Goal: Transaction & Acquisition: Purchase product/service

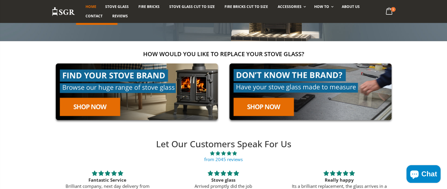
scroll to position [118, 0]
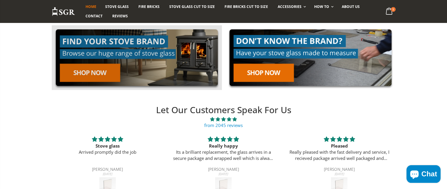
click at [86, 73] on link at bounding box center [137, 57] width 170 height 65
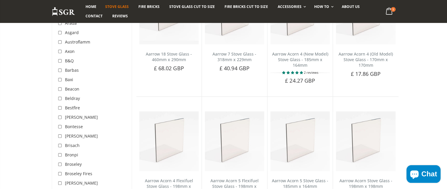
scroll to position [176, 0]
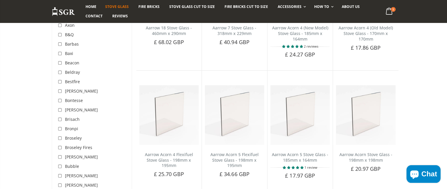
click at [69, 177] on span "Burley" at bounding box center [81, 176] width 33 height 6
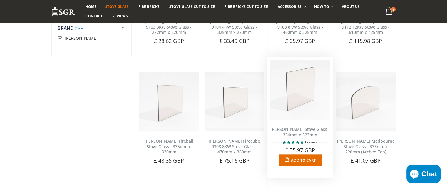
scroll to position [610, 0]
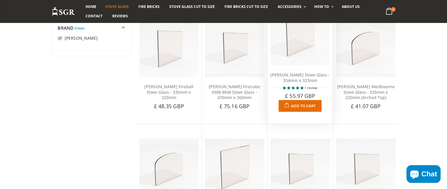
click at [301, 103] on span "Add to Cart" at bounding box center [303, 105] width 25 height 5
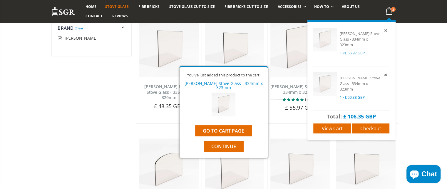
click at [389, 10] on icon at bounding box center [388, 11] width 11 height 11
click at [385, 29] on icon at bounding box center [385, 30] width 5 height 5
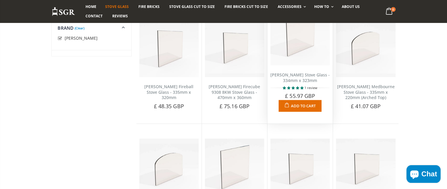
click at [300, 103] on span "Add to Cart" at bounding box center [303, 105] width 25 height 5
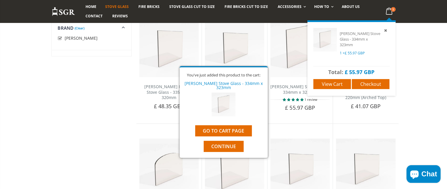
click at [389, 11] on icon at bounding box center [388, 11] width 11 height 11
click at [388, 11] on icon at bounding box center [388, 11] width 11 height 11
click at [374, 83] on span "Checkout" at bounding box center [370, 84] width 21 height 6
